Goal: Task Accomplishment & Management: Manage account settings

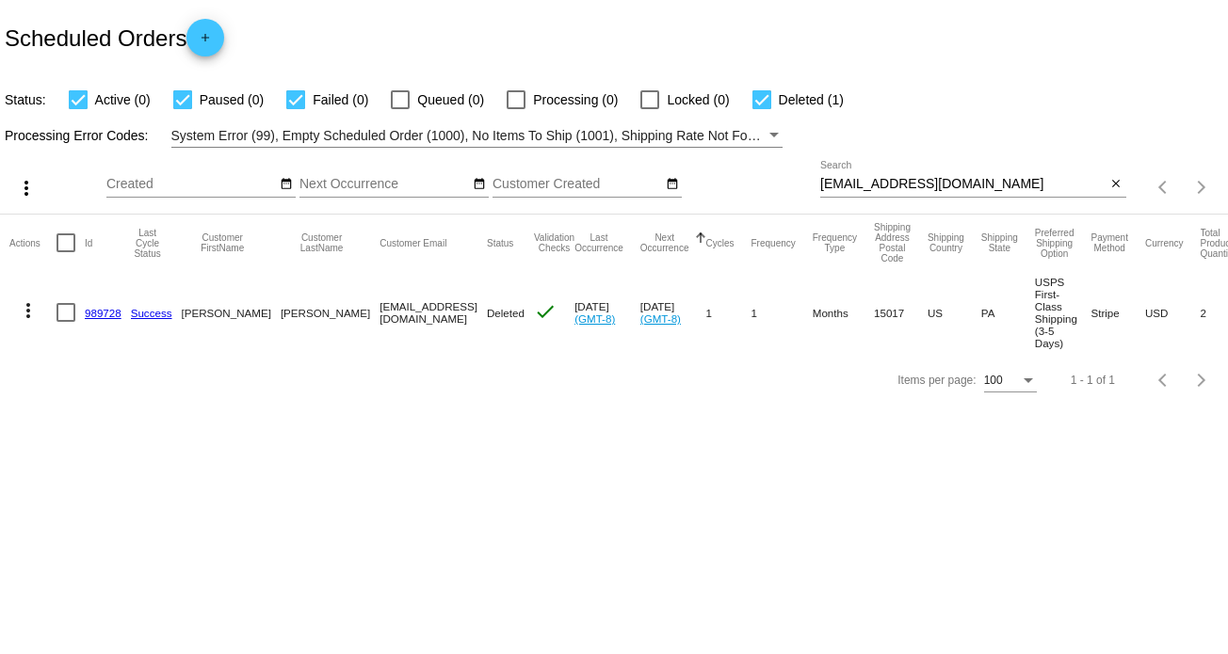
click at [852, 173] on div "[EMAIL_ADDRESS][DOMAIN_NAME] Search" at bounding box center [963, 179] width 286 height 37
click at [865, 181] on input "[EMAIL_ADDRESS][DOMAIN_NAME]" at bounding box center [963, 184] width 286 height 15
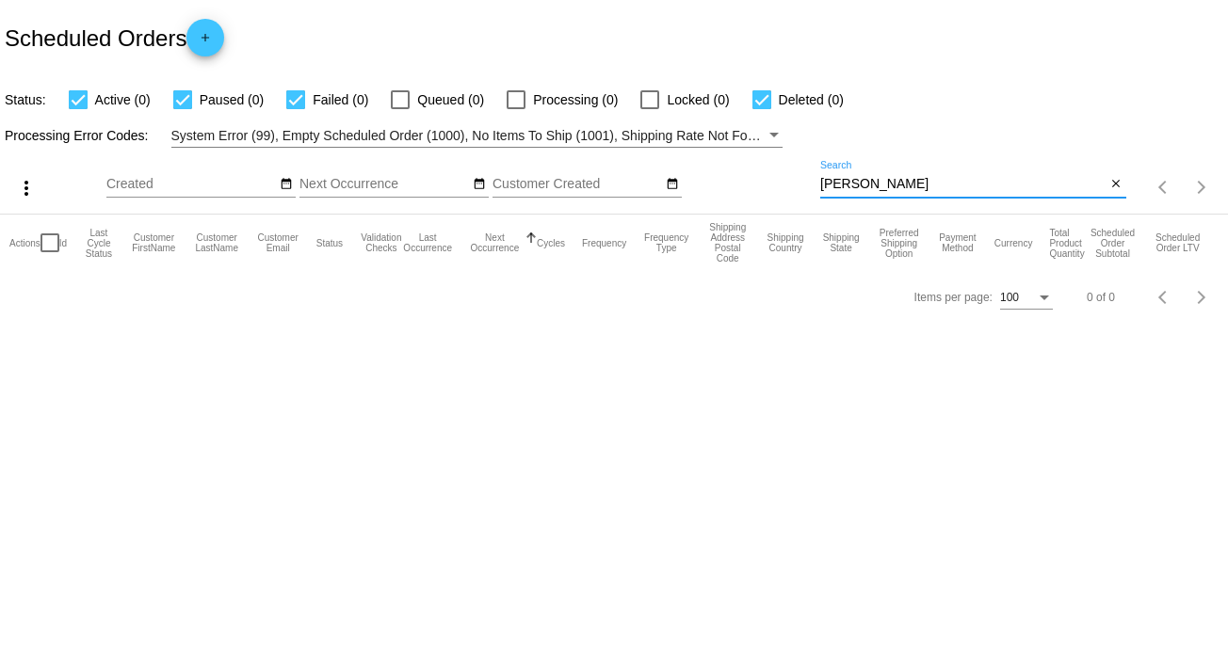
click at [849, 186] on input "[PERSON_NAME]" at bounding box center [963, 184] width 286 height 15
paste input "[EMAIL_ADDRESS][DOMAIN_NAME]"
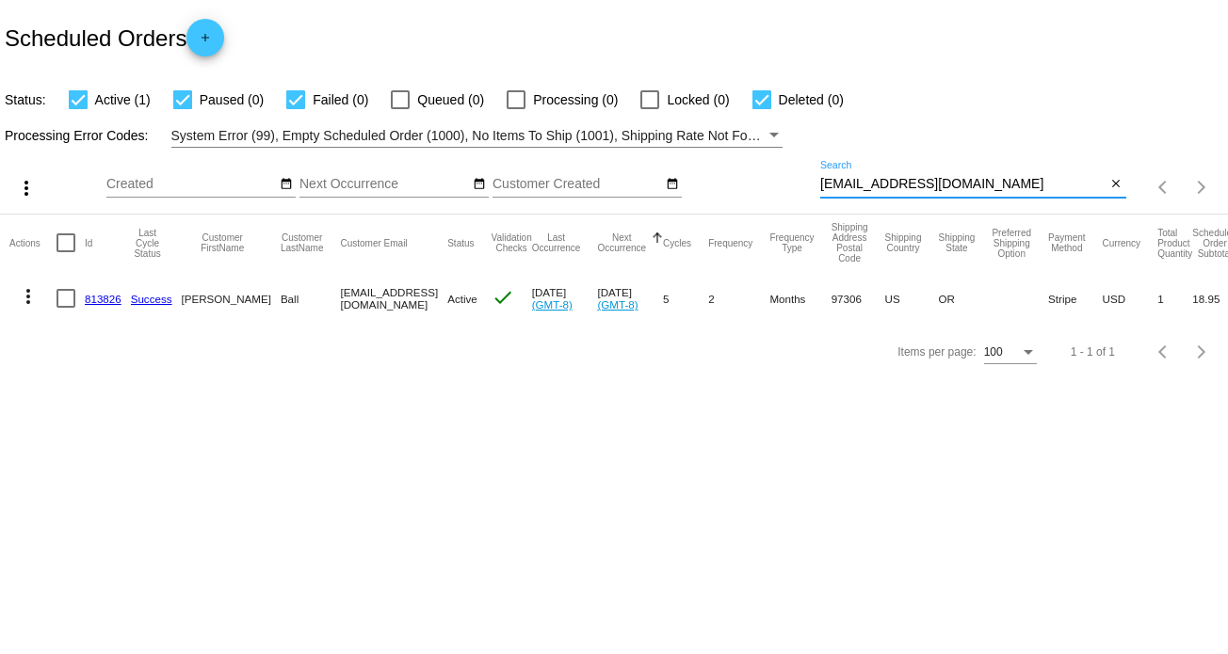
type input "[EMAIL_ADDRESS][DOMAIN_NAME]"
click at [28, 293] on mat-icon "more_vert" at bounding box center [28, 296] width 23 height 23
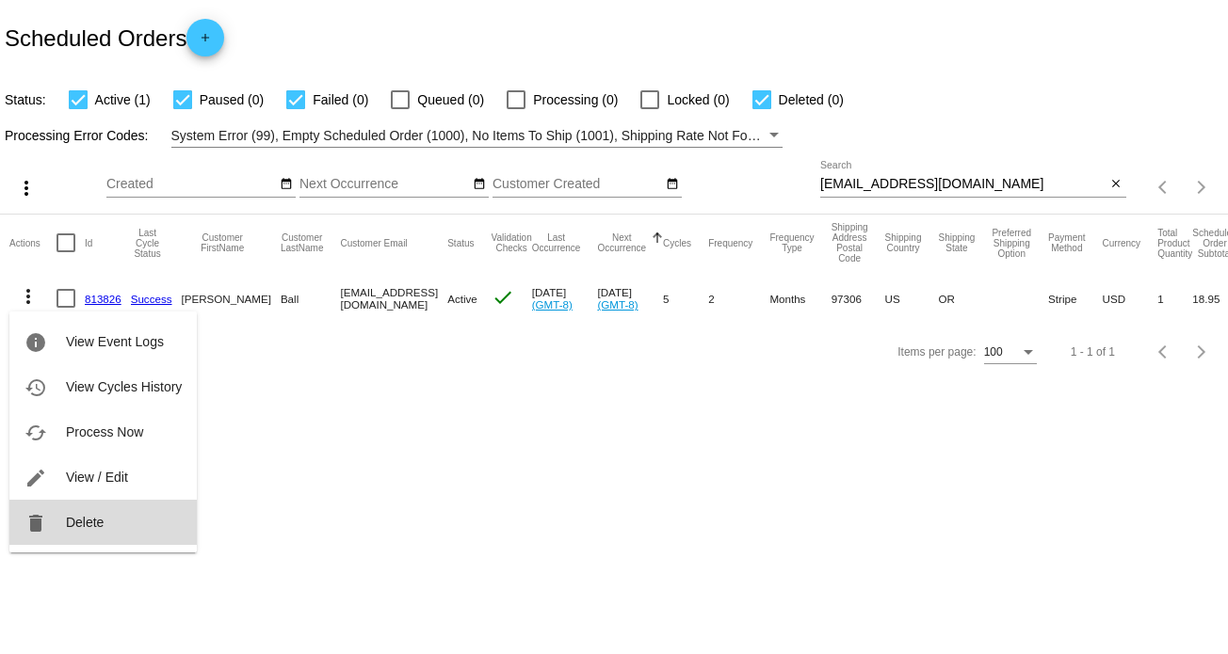
click at [102, 523] on span "Delete" at bounding box center [85, 522] width 38 height 15
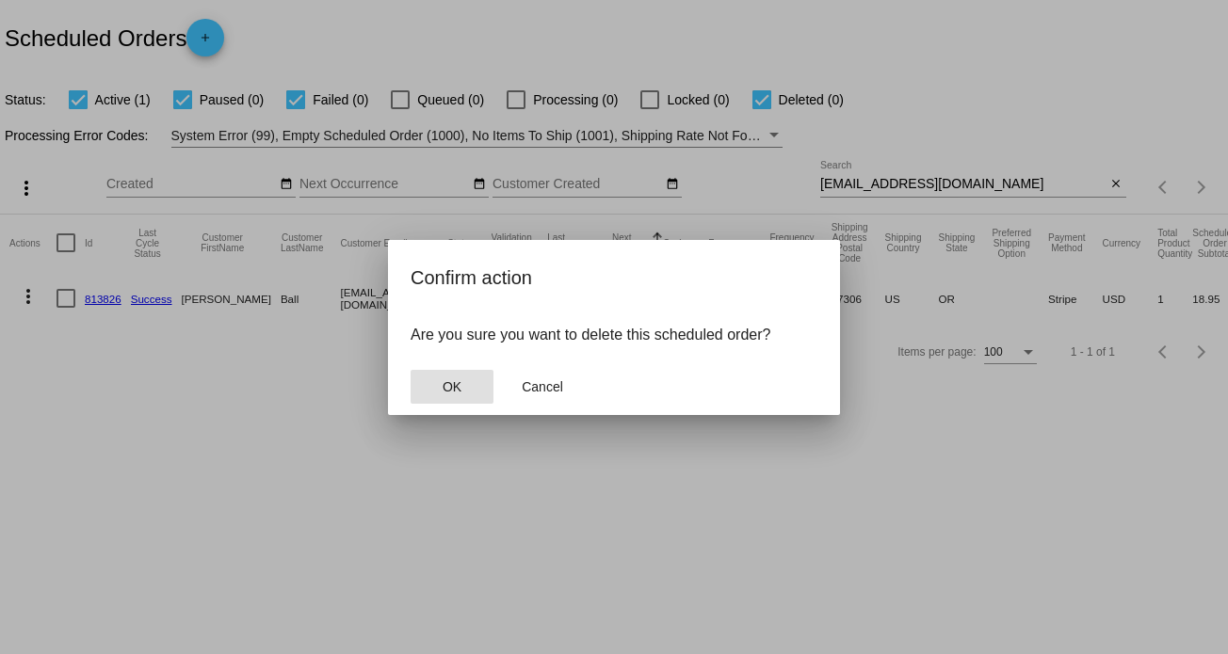
click at [453, 383] on span "OK" at bounding box center [452, 386] width 19 height 15
